Goal: Communication & Community: Connect with others

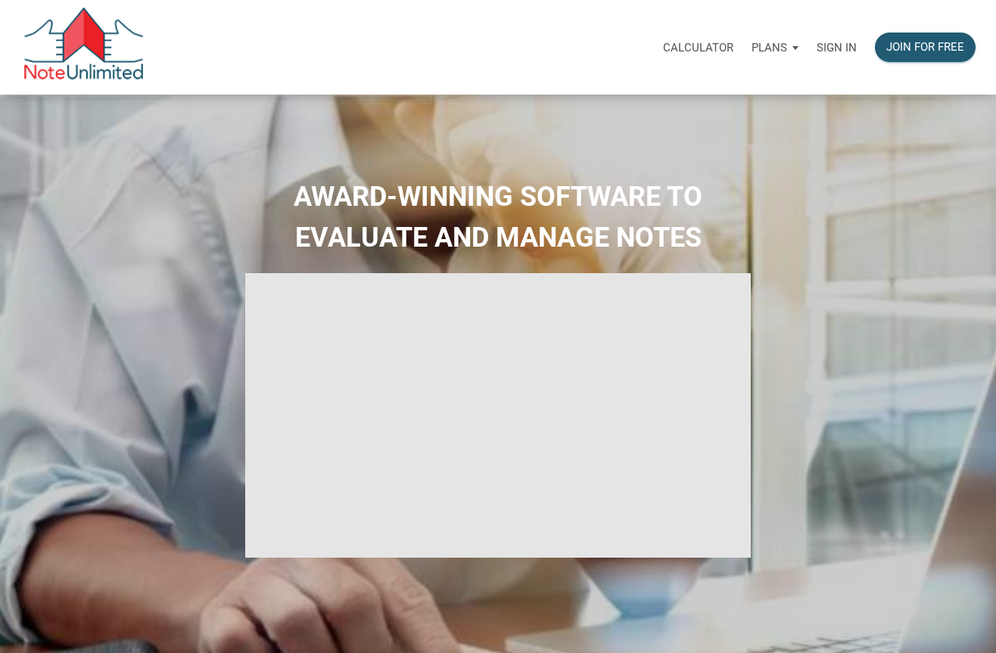
click at [823, 42] on p "Sign in" at bounding box center [837, 48] width 40 height 14
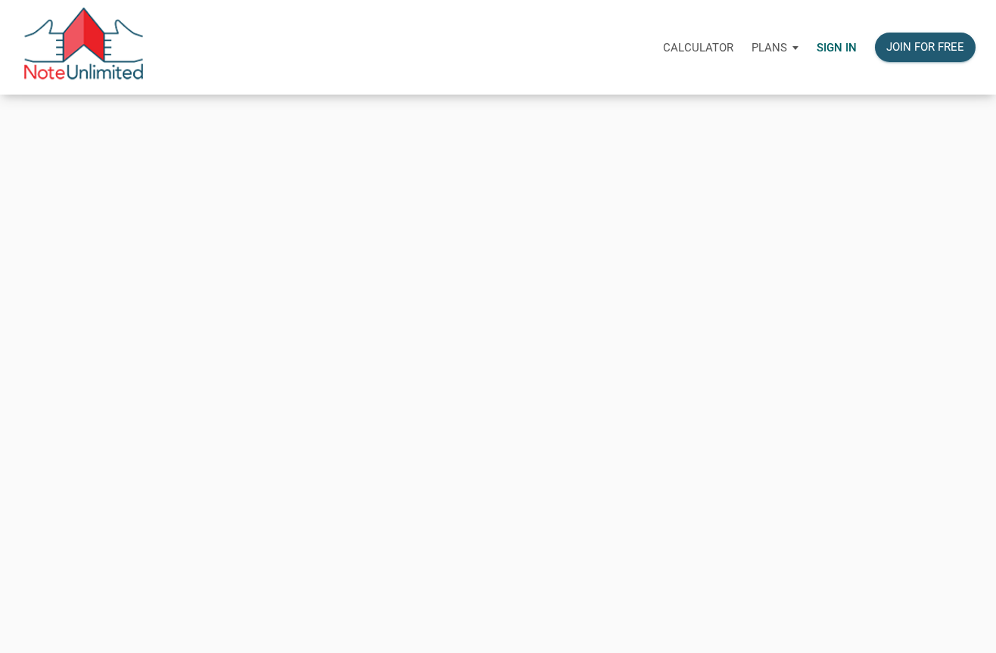
type input "[PERSON_NAME][EMAIL_ADDRESS][DOMAIN_NAME]"
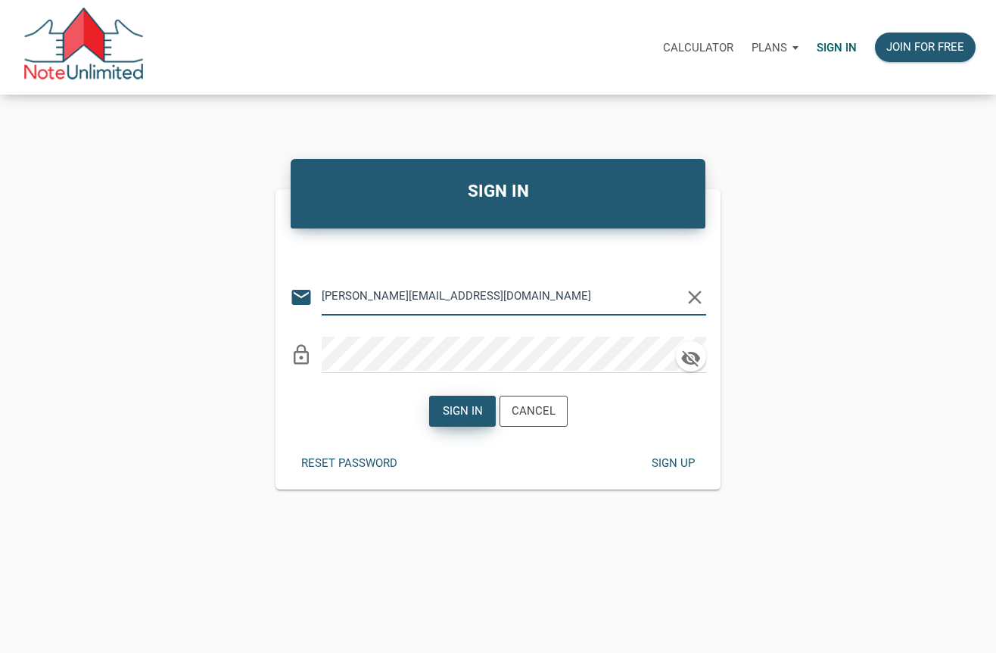
click at [456, 413] on div "Sign in" at bounding box center [462, 411] width 40 height 17
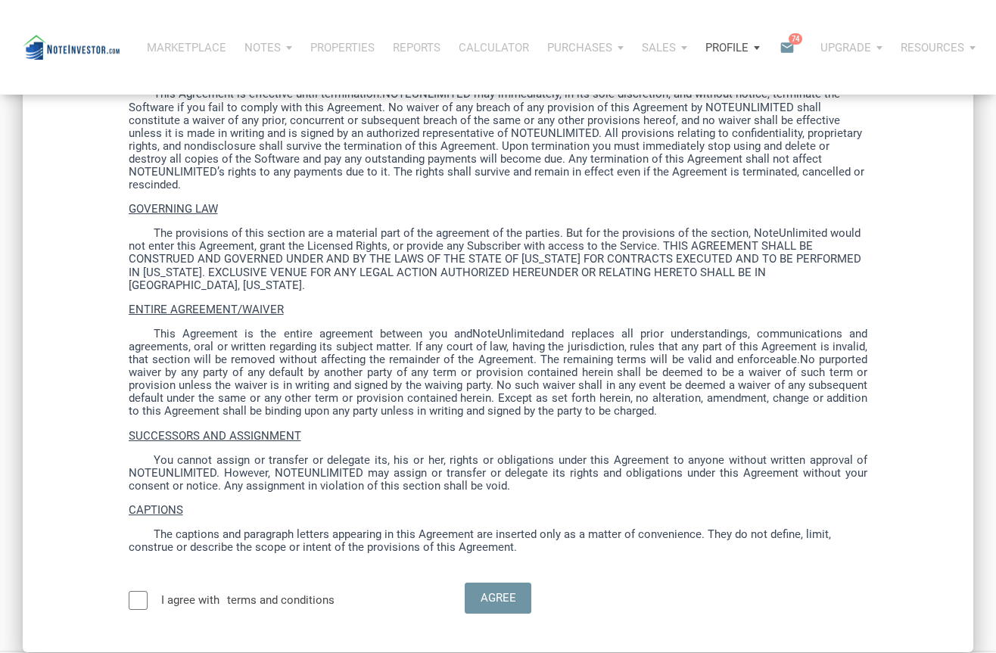
scroll to position [4293, 0]
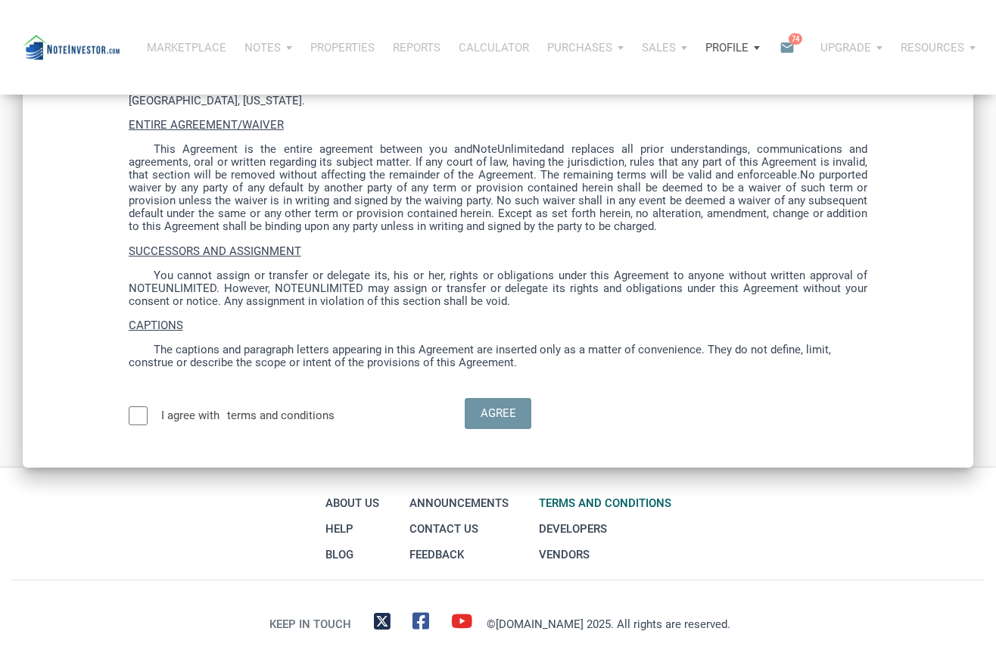
click at [269, 407] on label "terms and conditions" at bounding box center [284, 416] width 115 height 19
click at [141, 407] on div at bounding box center [138, 416] width 19 height 19
click at [509, 405] on div "Agree" at bounding box center [498, 413] width 36 height 17
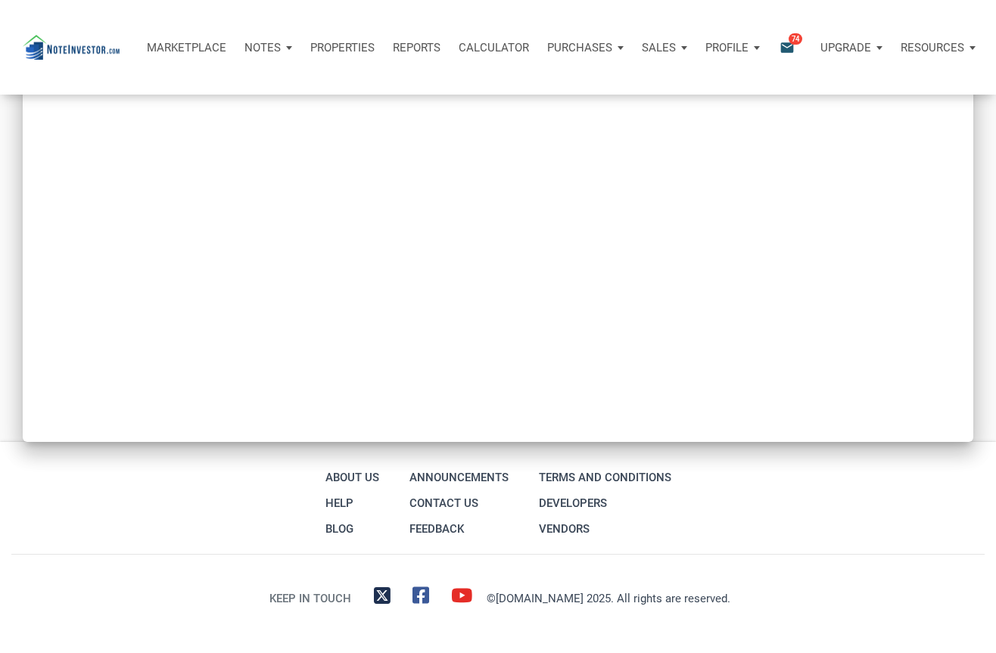
scroll to position [1363, 0]
type input "Introduction to new features"
select select
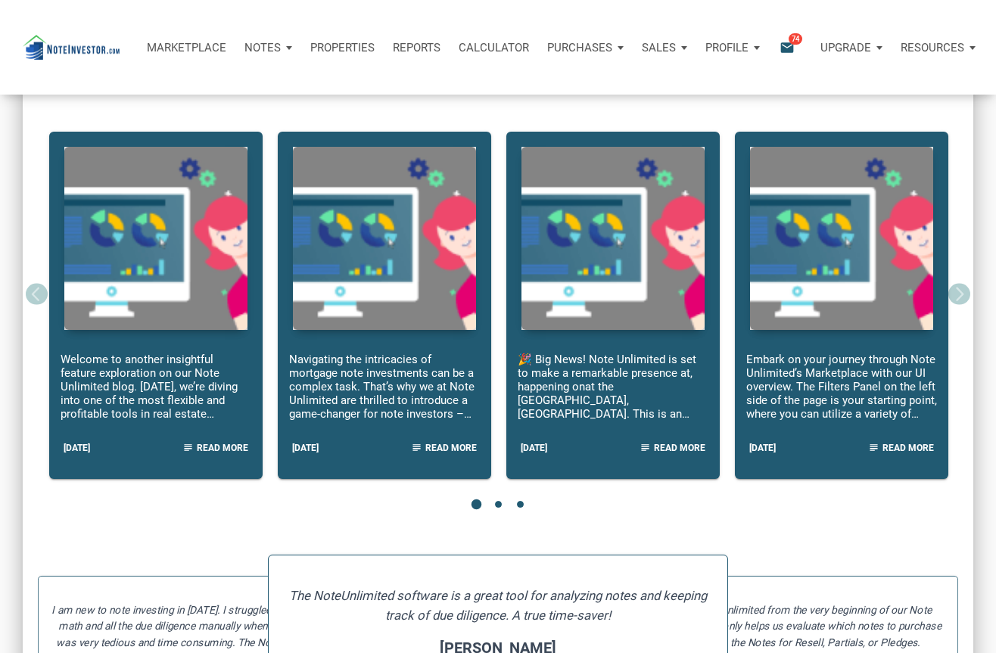
scroll to position [0, 0]
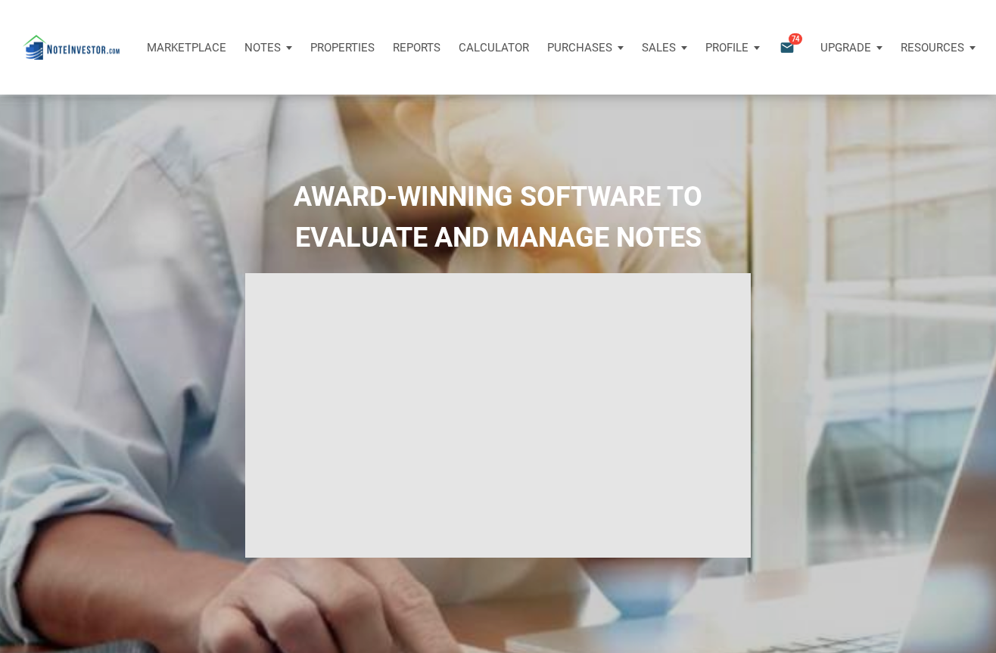
click at [752, 48] on div "Profile" at bounding box center [732, 47] width 73 height 45
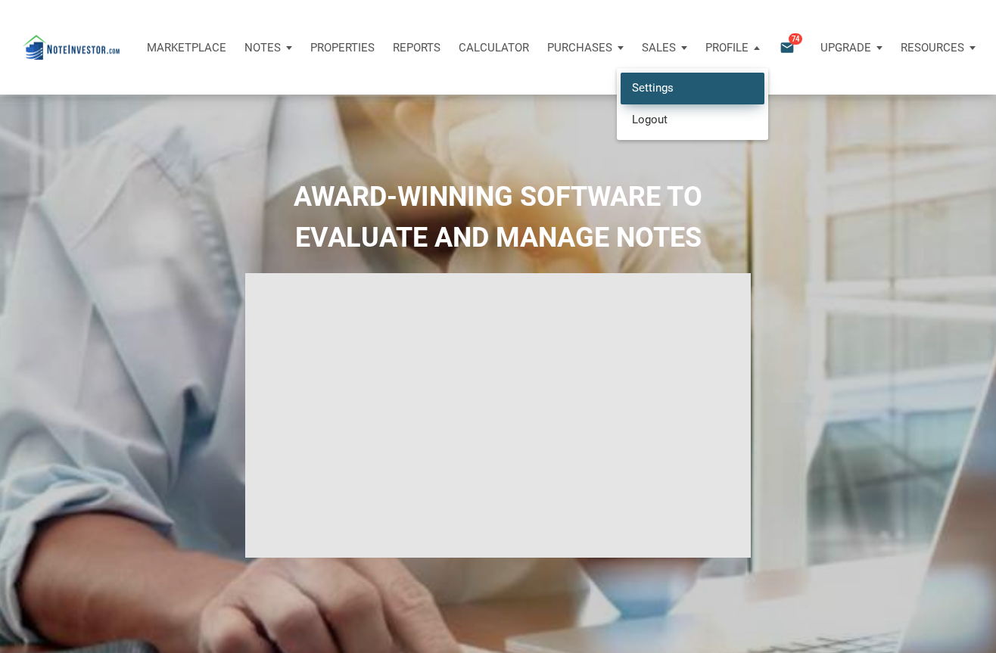
click at [701, 94] on link "Settings" at bounding box center [693, 88] width 144 height 31
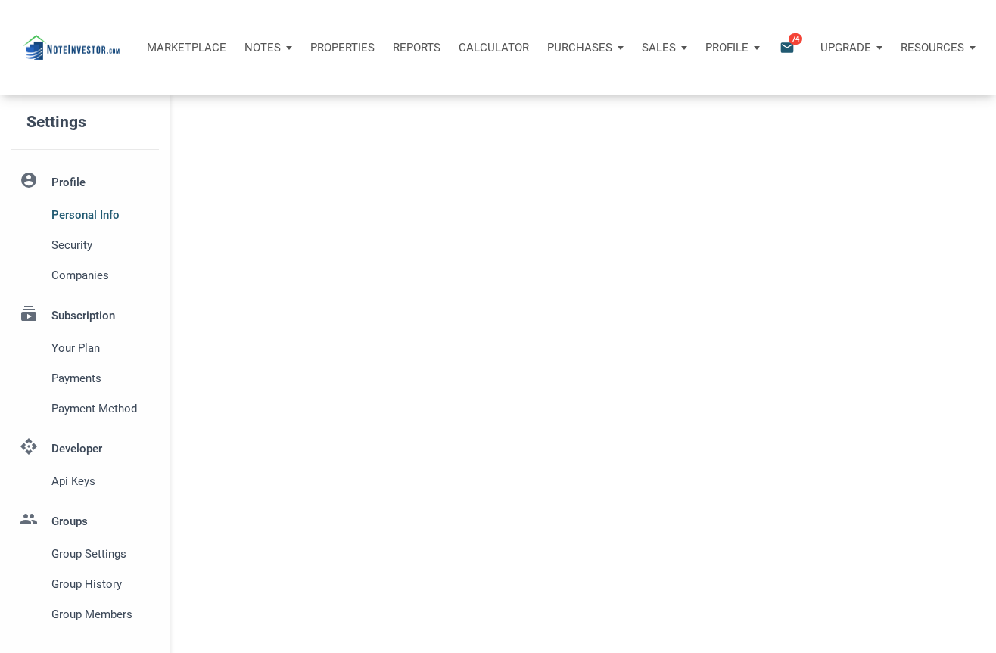
type input "GROVELAND"
select select
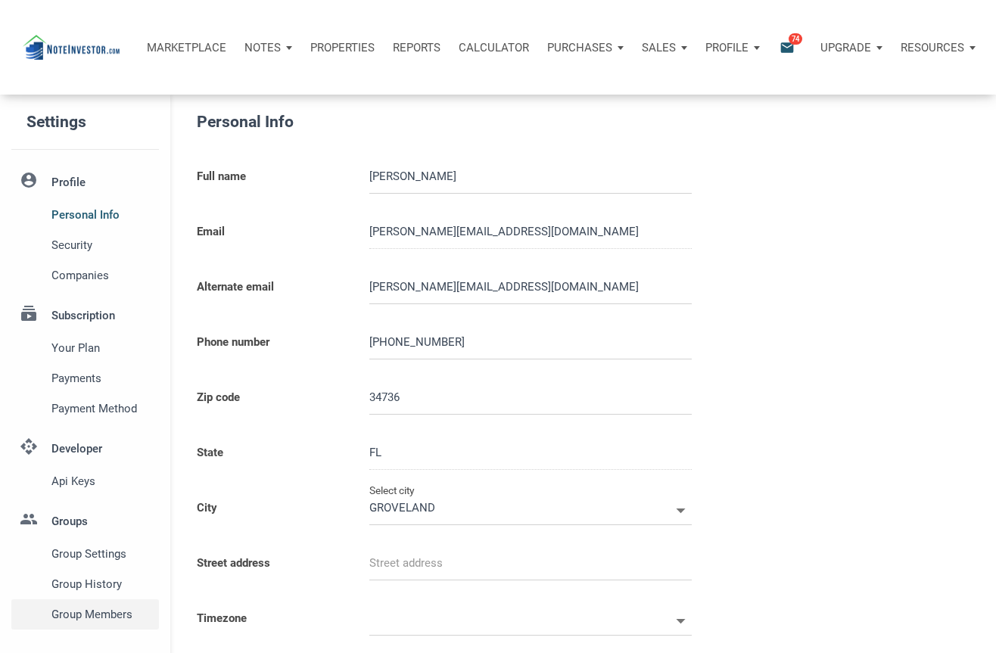
click at [100, 611] on span "Group Members" at bounding box center [101, 615] width 101 height 18
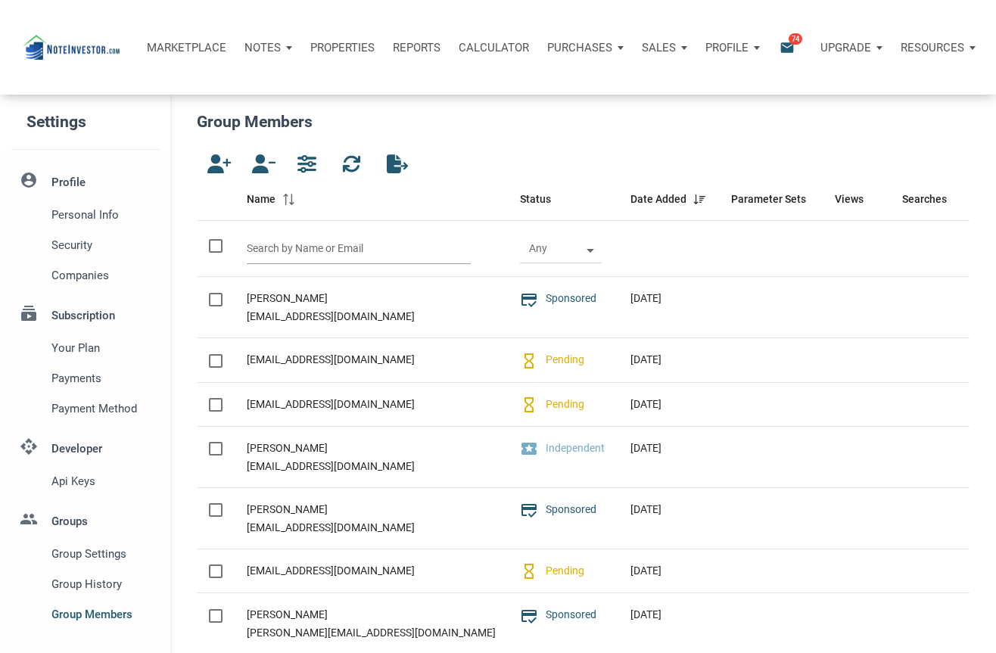
click at [290, 245] on input "text" at bounding box center [359, 248] width 224 height 31
paste input "[PERSON_NAME][EMAIL_ADDRESS][DOMAIN_NAME]"
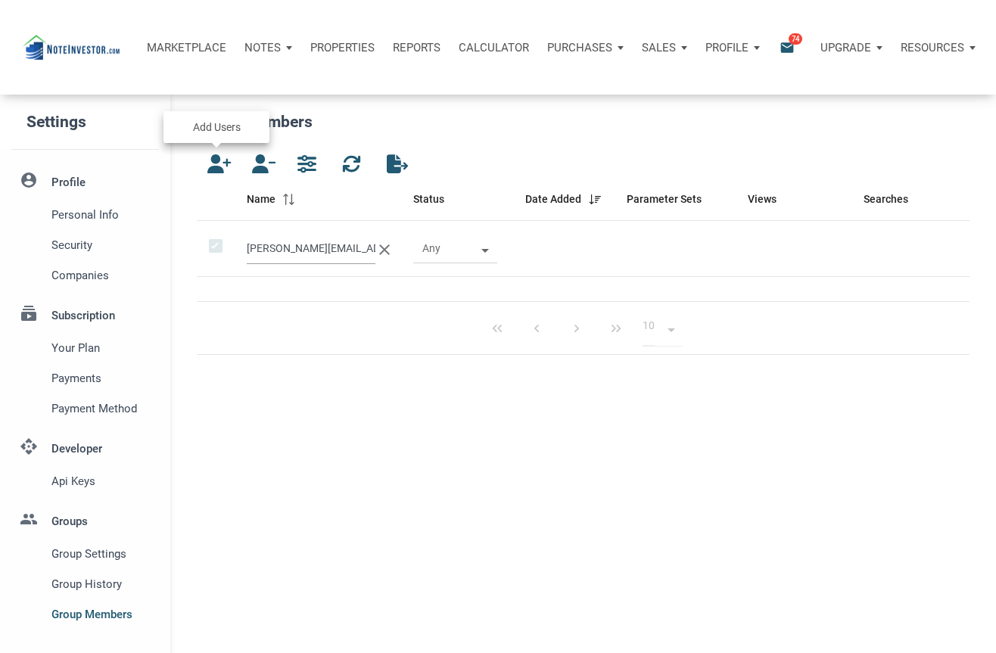
type input "[PERSON_NAME][EMAIL_ADDRESS][DOMAIN_NAME]"
click at [221, 167] on icon "button" at bounding box center [216, 163] width 18 height 19
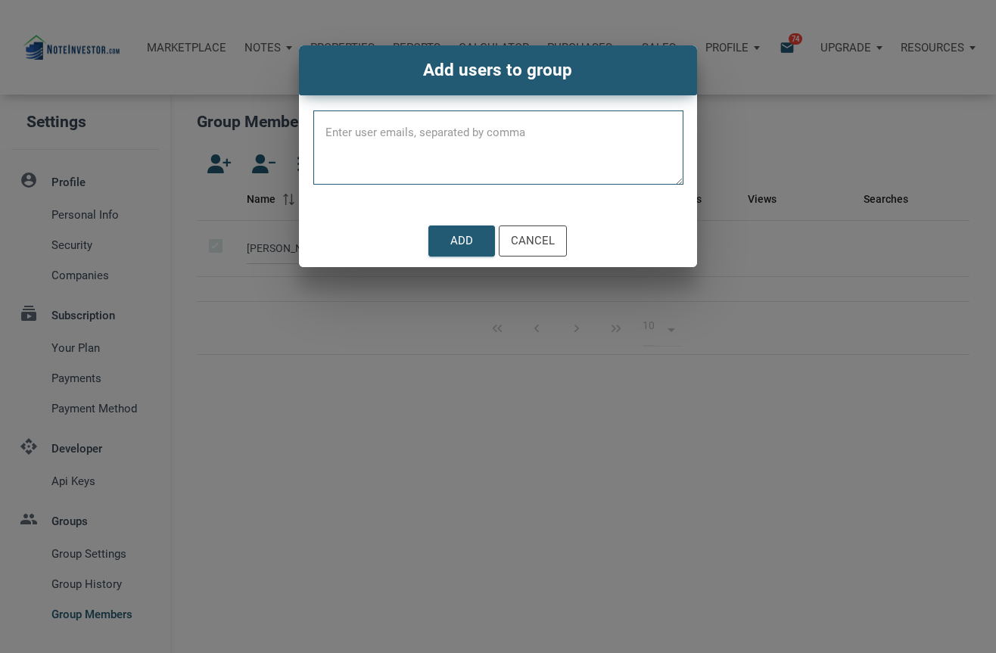
click at [407, 157] on textarea at bounding box center [498, 152] width 370 height 64
paste textarea "[PERSON_NAME][EMAIL_ADDRESS][DOMAIN_NAME]"
type textarea "[PERSON_NAME][EMAIL_ADDRESS][DOMAIN_NAME]"
click at [471, 240] on div "Add" at bounding box center [461, 240] width 23 height 17
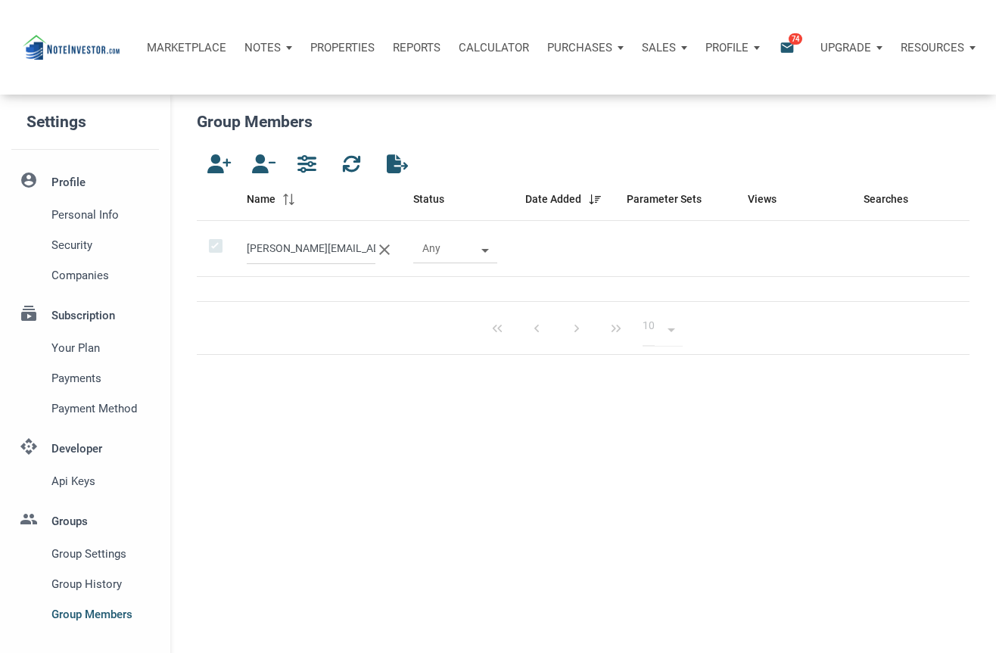
click at [382, 249] on icon "clear" at bounding box center [384, 250] width 18 height 18
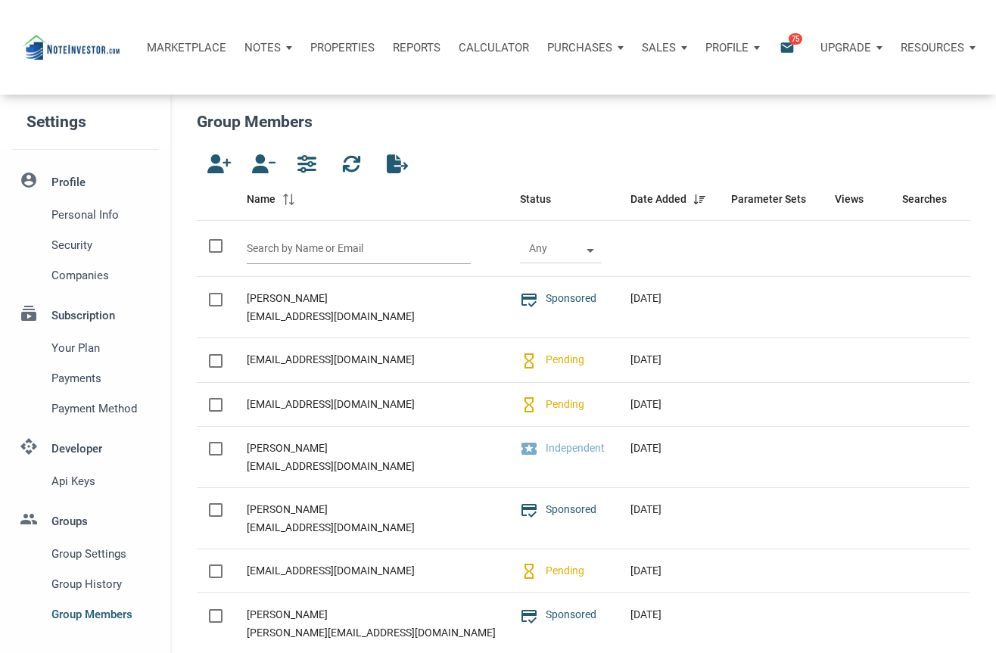
click at [347, 248] on input "text" at bounding box center [359, 248] width 224 height 31
paste input "[PERSON_NAME][EMAIL_ADDRESS][DOMAIN_NAME]"
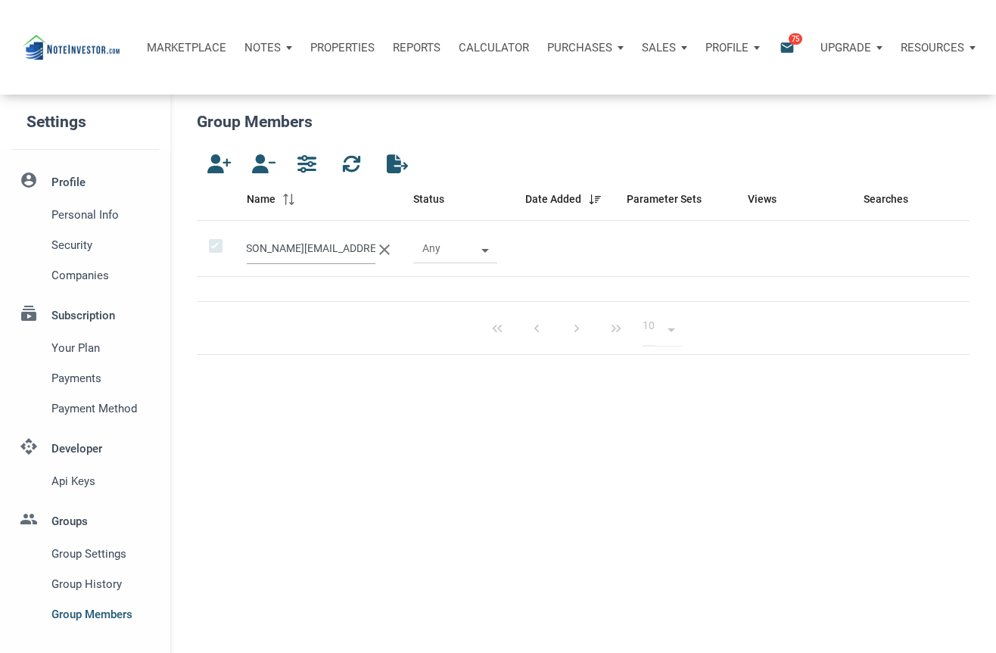
type input "[PERSON_NAME][EMAIL_ADDRESS][DOMAIN_NAME]"
click at [387, 246] on icon "clear" at bounding box center [384, 250] width 18 height 18
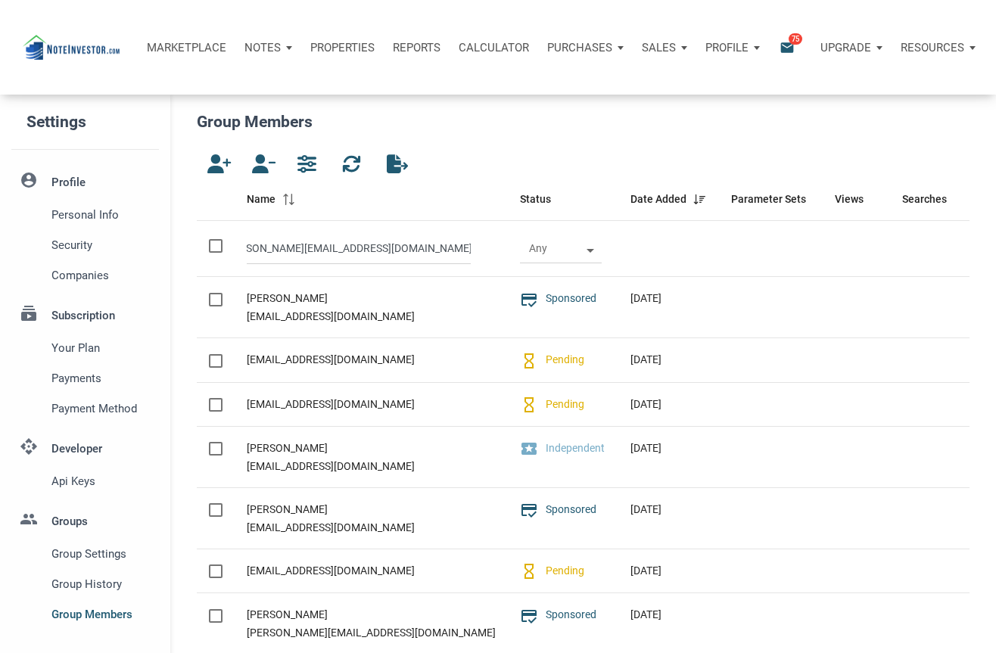
scroll to position [0, 0]
click at [217, 169] on icon "button" at bounding box center [216, 163] width 18 height 19
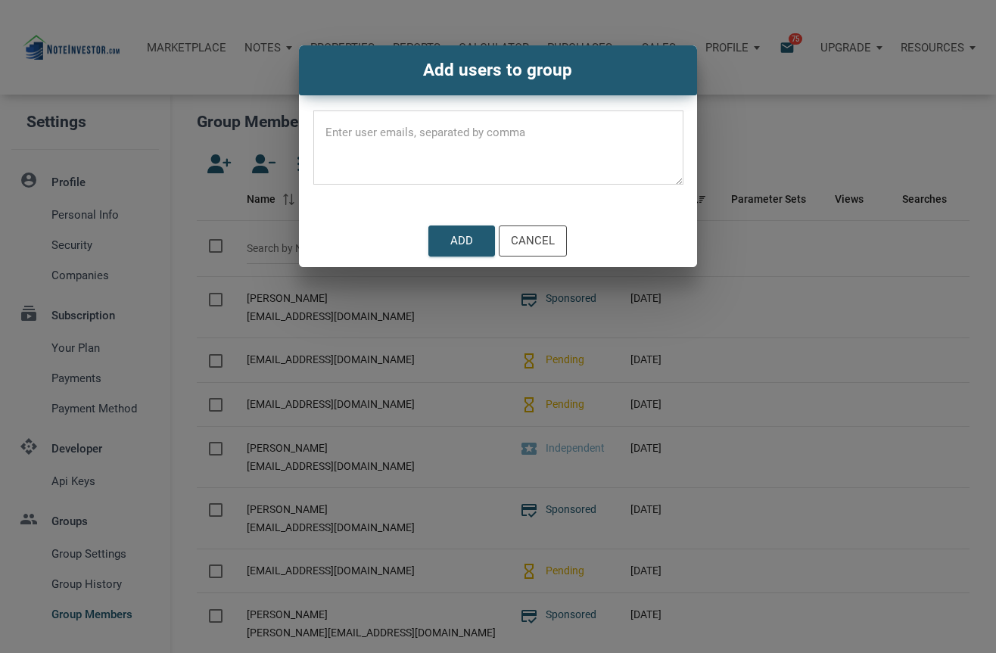
click at [396, 163] on textarea at bounding box center [498, 152] width 370 height 64
paste textarea "[PERSON_NAME][EMAIL_ADDRESS][DOMAIN_NAME]"
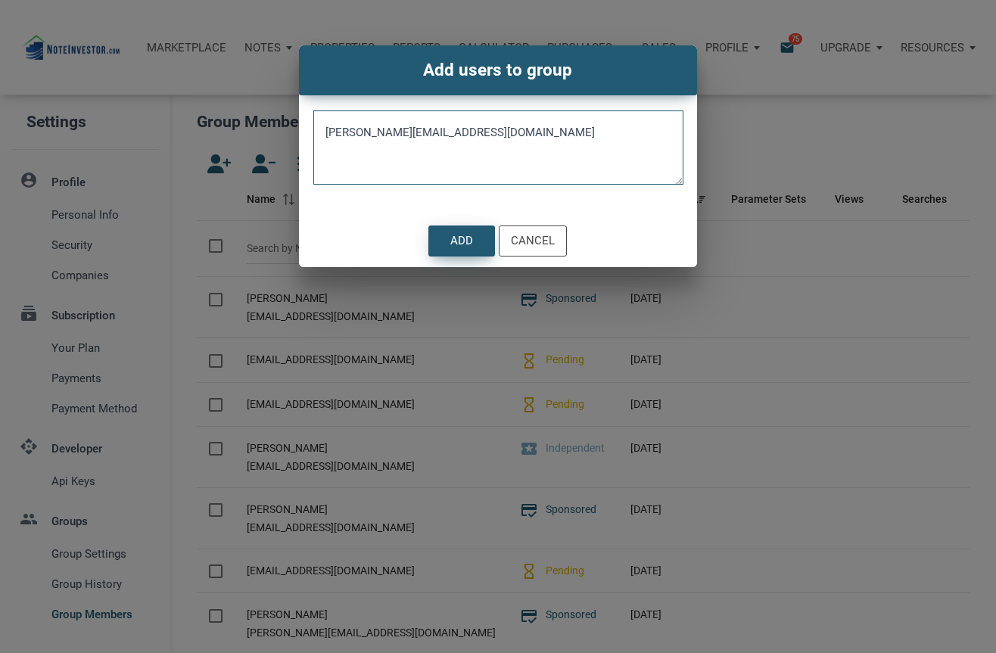
type textarea "[PERSON_NAME][EMAIL_ADDRESS][DOMAIN_NAME]"
click at [450, 241] on div "Add" at bounding box center [461, 241] width 65 height 30
